Goal: Transaction & Acquisition: Purchase product/service

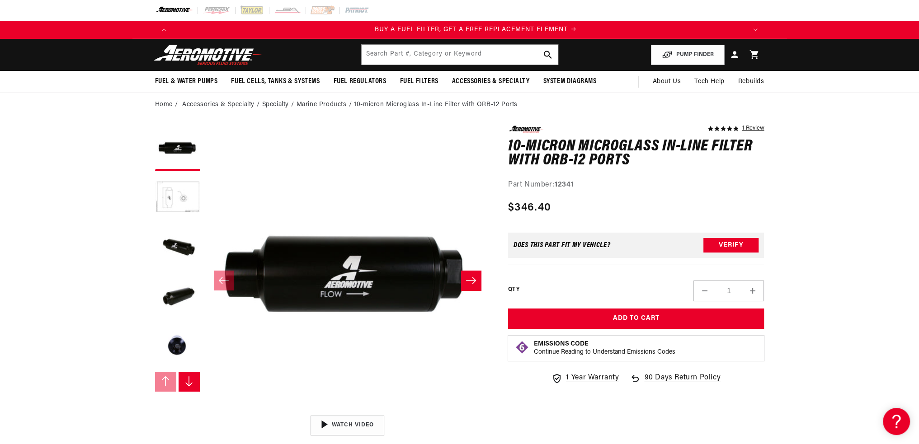
scroll to position [0, 573]
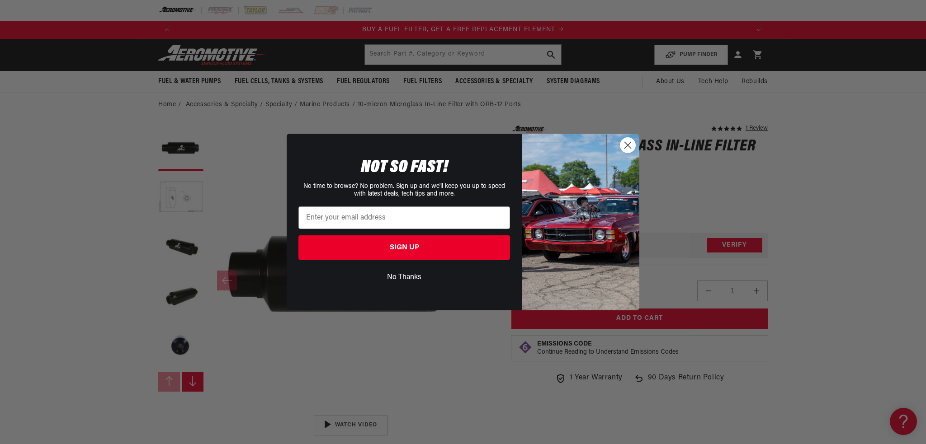
click at [629, 146] on circle "Close dialog" at bounding box center [627, 145] width 15 height 15
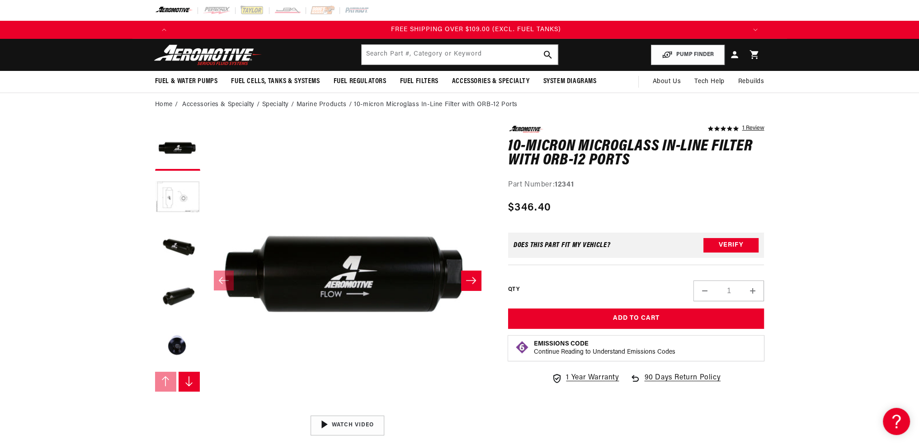
scroll to position [0, 1719]
click at [168, 194] on button "Load image 2 in gallery view" at bounding box center [177, 197] width 45 height 45
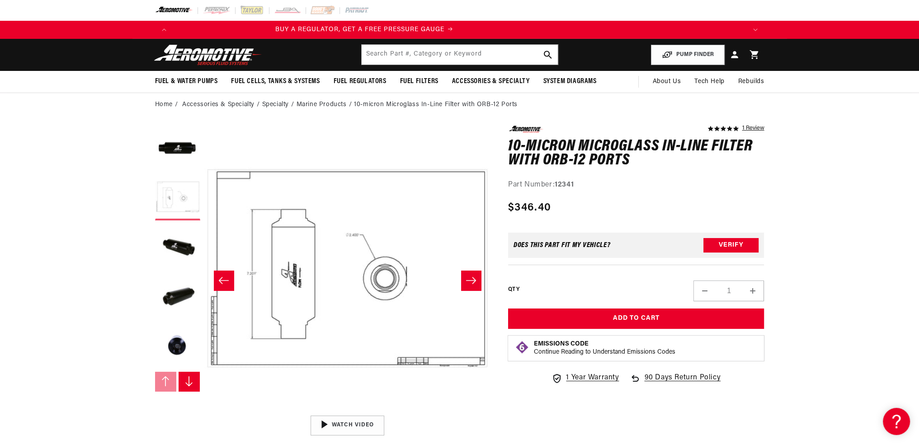
scroll to position [0, 0]
click at [168, 142] on button "Load image 1 in gallery view" at bounding box center [177, 148] width 45 height 45
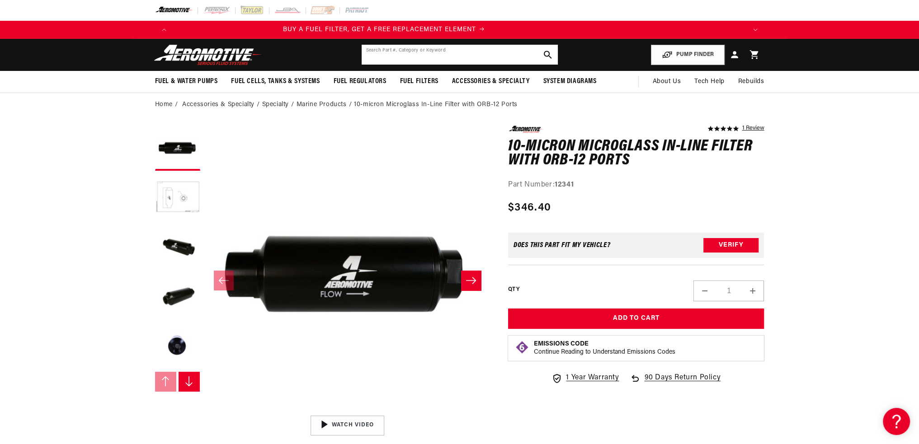
click at [480, 57] on input "text" at bounding box center [460, 55] width 196 height 20
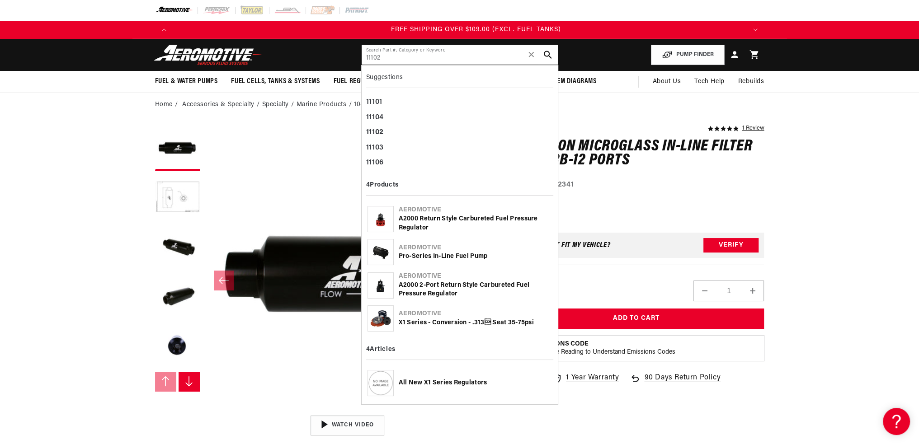
scroll to position [0, 1719]
type input "11102"
